Goal: Browse casually

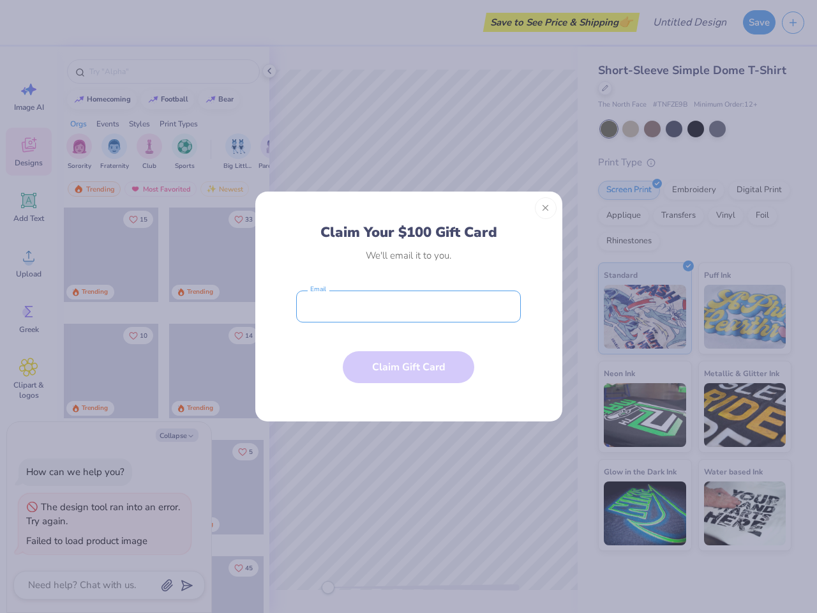
type textarea "x"
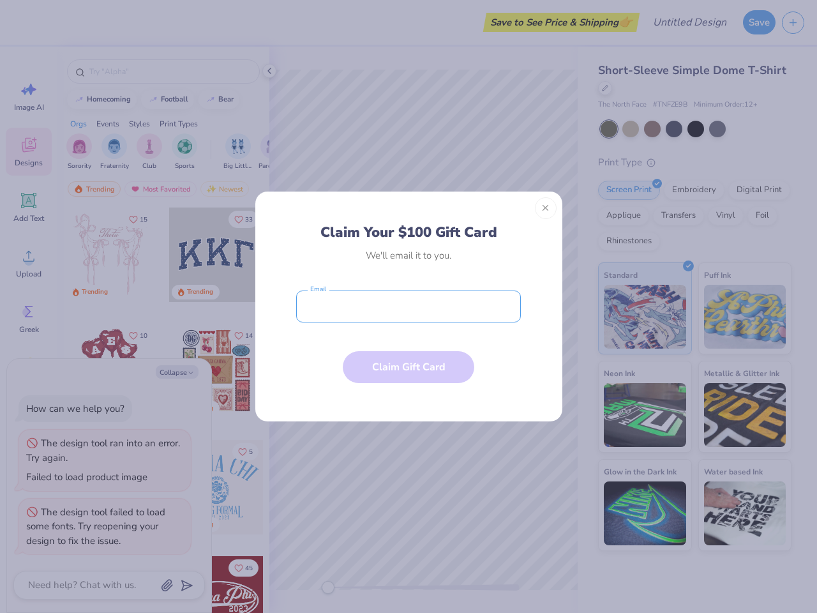
click at [409, 306] on input "email" at bounding box center [408, 306] width 225 height 32
click at [546, 208] on button "Close" at bounding box center [546, 208] width 22 height 22
